Goal: Check status

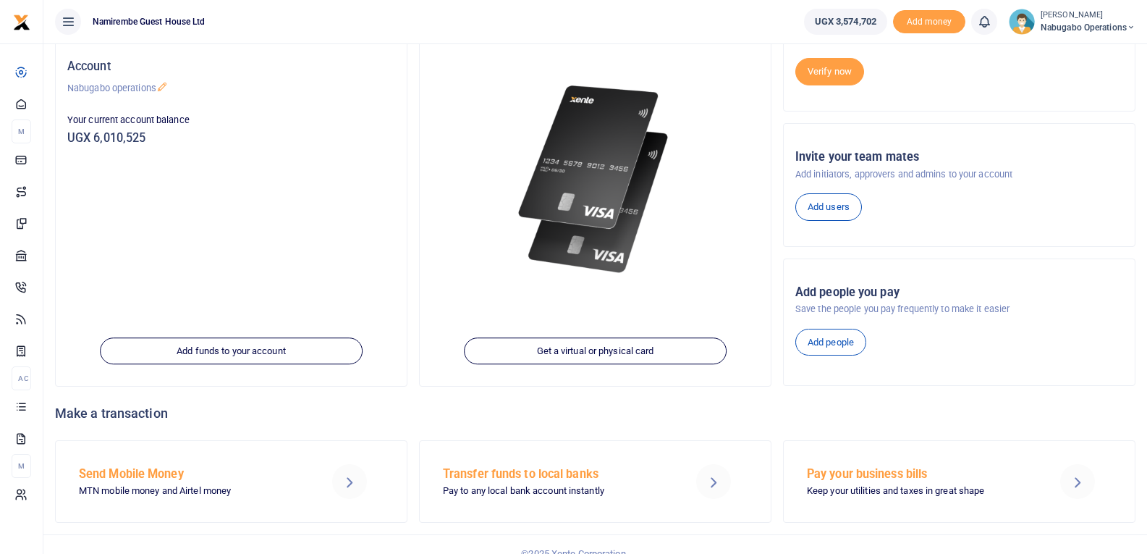
scroll to position [156, 0]
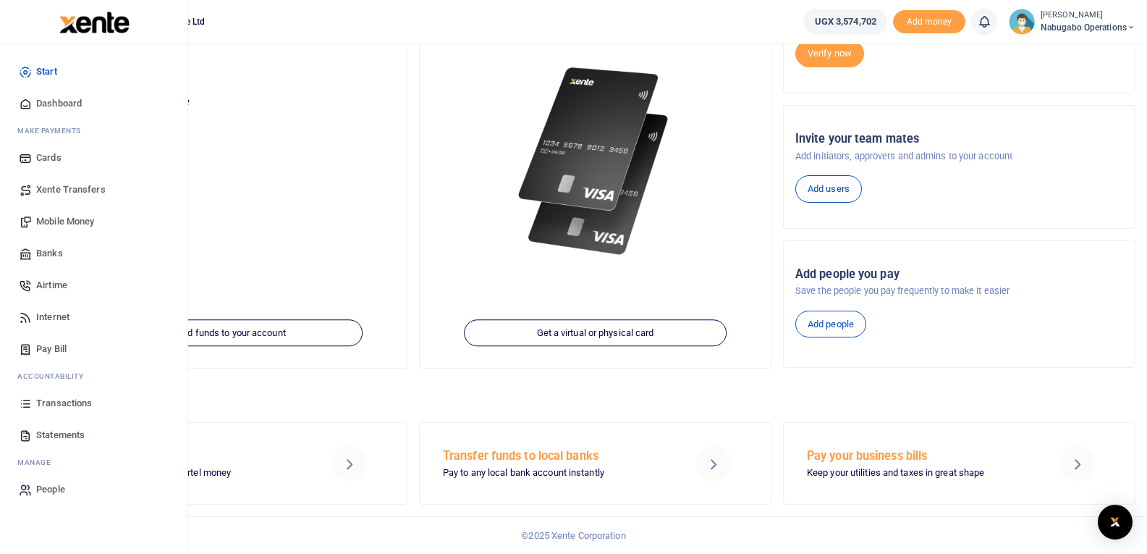
click at [51, 394] on link "Transactions" at bounding box center [94, 403] width 164 height 32
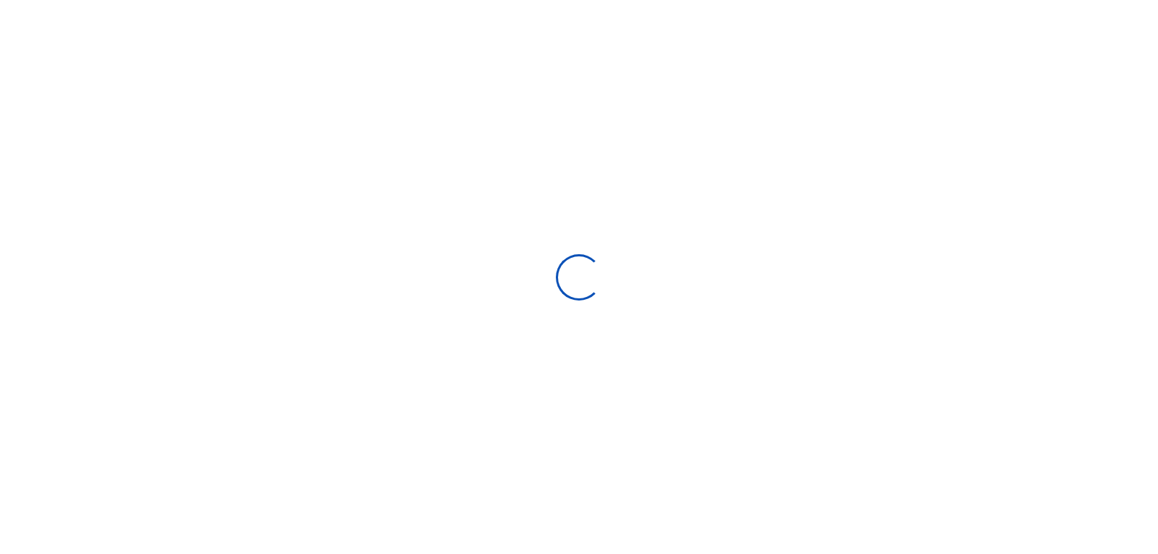
select select
type input "08/27/2025 - 09/25/2025"
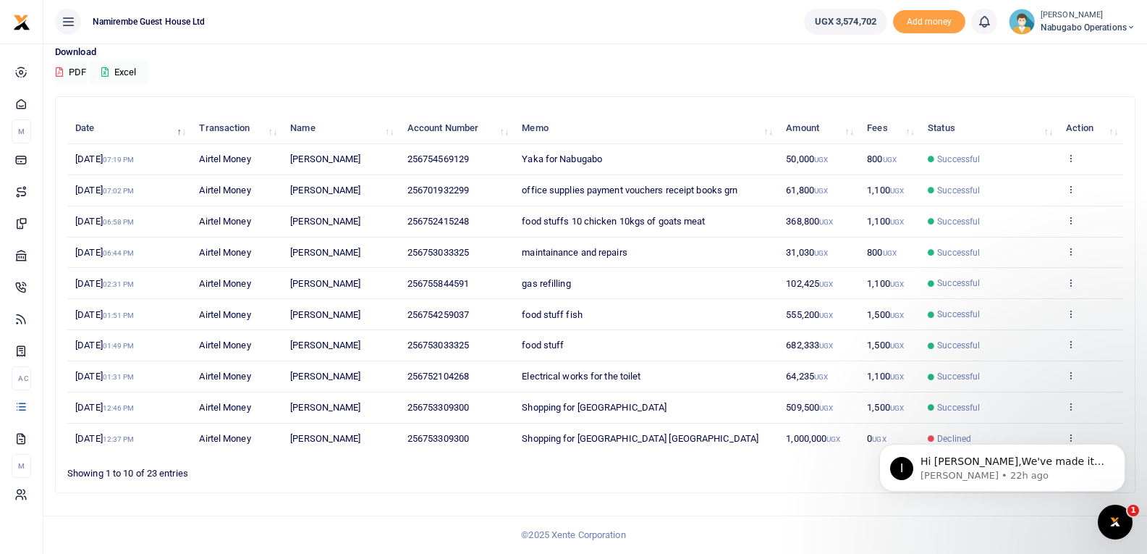
click at [1018, 16] on img at bounding box center [1022, 22] width 26 height 26
click at [1058, 102] on link "Logout" at bounding box center [1080, 106] width 114 height 20
